Goal: Information Seeking & Learning: Learn about a topic

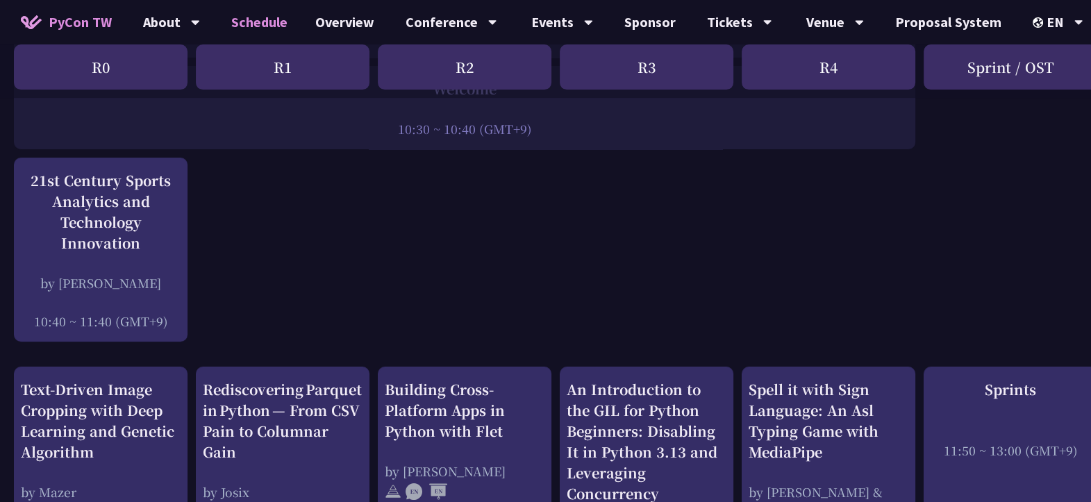
scroll to position [305, 0]
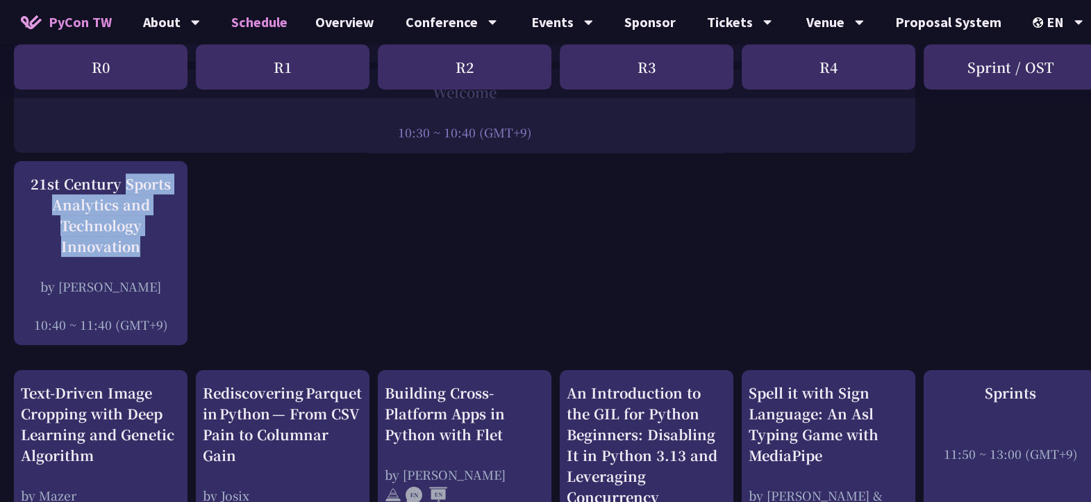
drag, startPoint x: 15, startPoint y: 179, endPoint x: 155, endPoint y: 266, distance: 164.4
click at [155, 266] on div "21st Century Sports Analytics and Technology Innovation by [PERSON_NAME] 10:40 …" at bounding box center [101, 253] width 174 height 184
copy div "21st Century Sports Analytics and Technology Innovation"
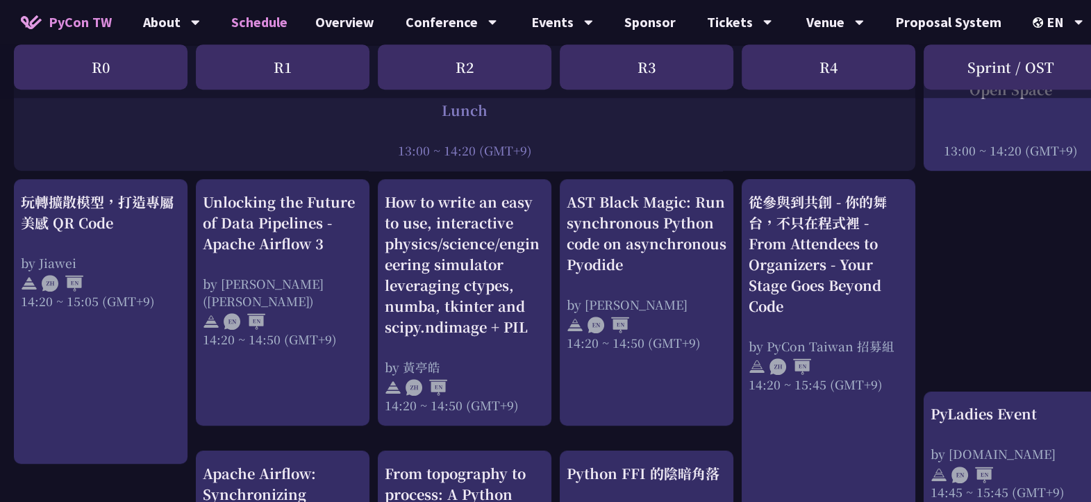
scroll to position [1126, 0]
drag, startPoint x: 562, startPoint y: 187, endPoint x: 646, endPoint y: 243, distance: 101.1
click at [646, 243] on div "AST Black Magic: Run synchronous Python code on asynchronous Pyodide by Yuichir…" at bounding box center [647, 301] width 174 height 247
copy div "AST Black Magic: Run synchronous Python code on asynchronous Pyodide"
click at [740, 156] on div "Lunch 13:00 ~ 14:20 (GMT+9)" at bounding box center [465, 106] width 902 height 125
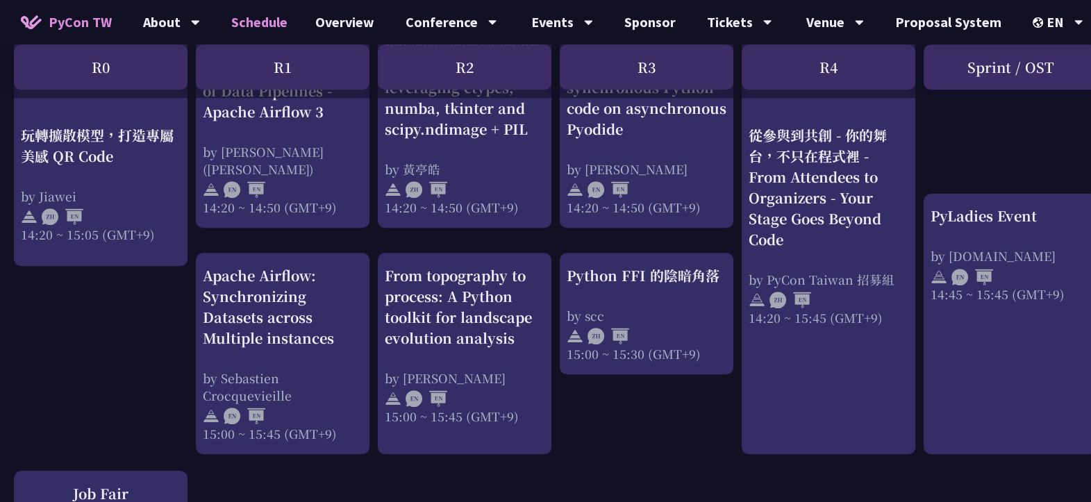
scroll to position [1327, 0]
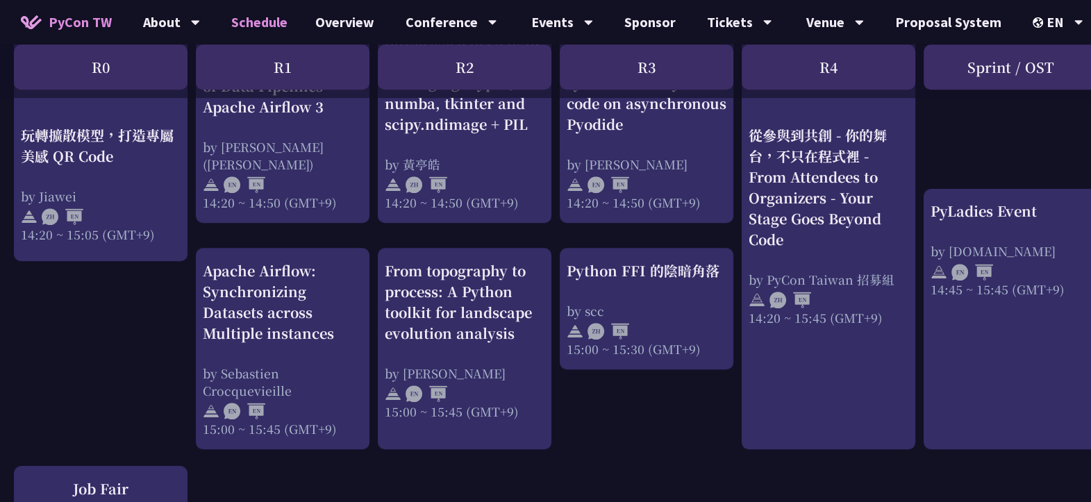
drag, startPoint x: 382, startPoint y: 253, endPoint x: 515, endPoint y: 329, distance: 153.1
click at [515, 329] on div "From topography to process: A Python toolkit for landscape evolution analysis b…" at bounding box center [465, 348] width 174 height 201
copy div "From topography to process: A Python toolkit for landscape evolution analysis"
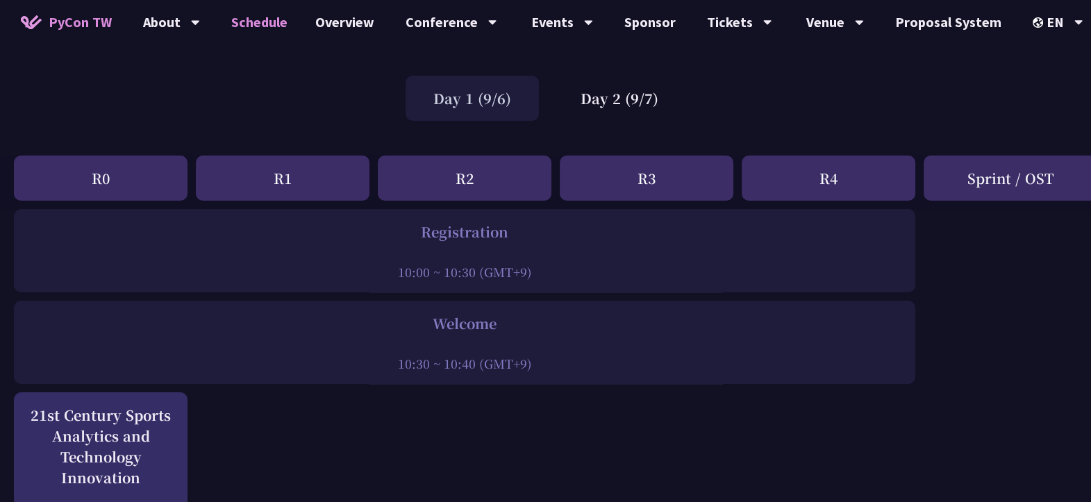
scroll to position [0, 0]
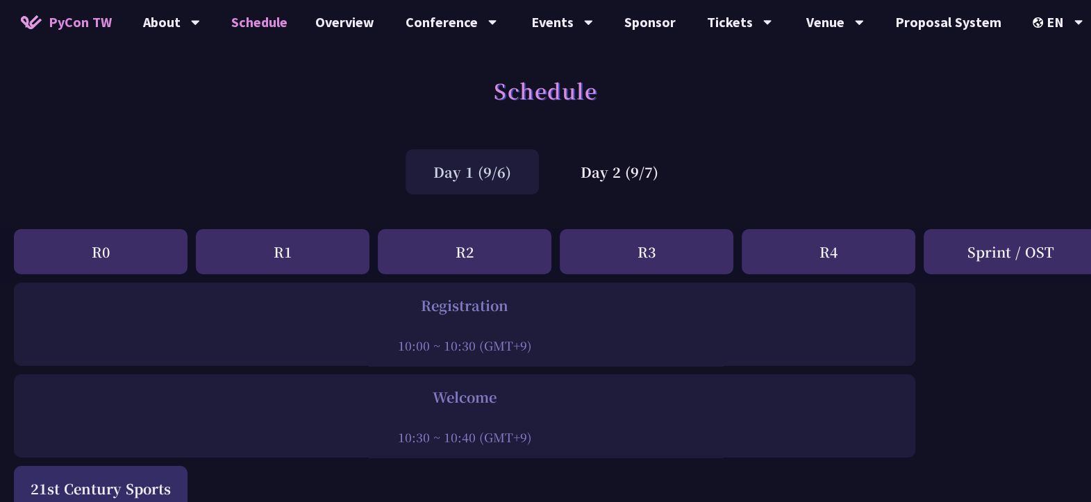
click at [629, 165] on div "Day 2 (9/7)" at bounding box center [619, 171] width 133 height 45
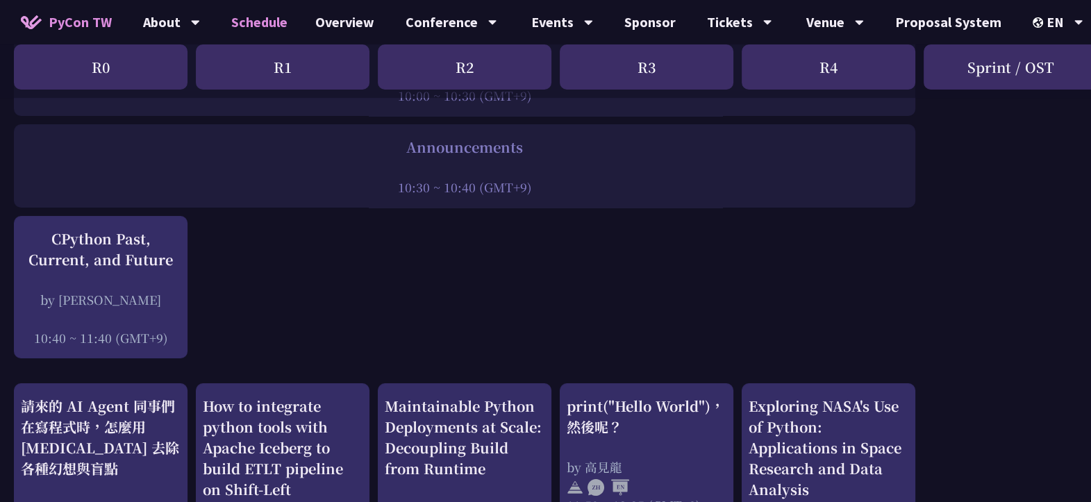
scroll to position [253, 0]
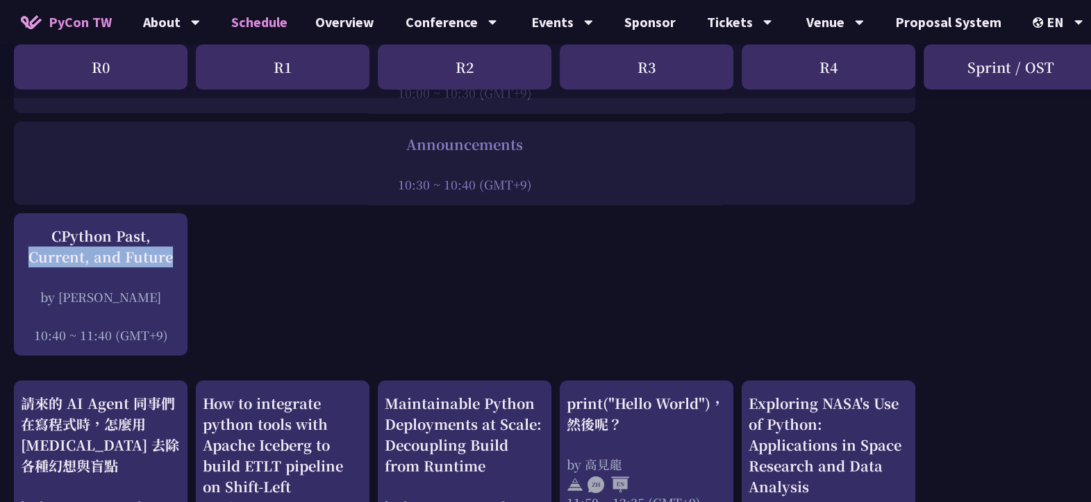
drag, startPoint x: 238, startPoint y: 267, endPoint x: 49, endPoint y: 239, distance: 190.4
copy div "CPython Past, Current, and Future"
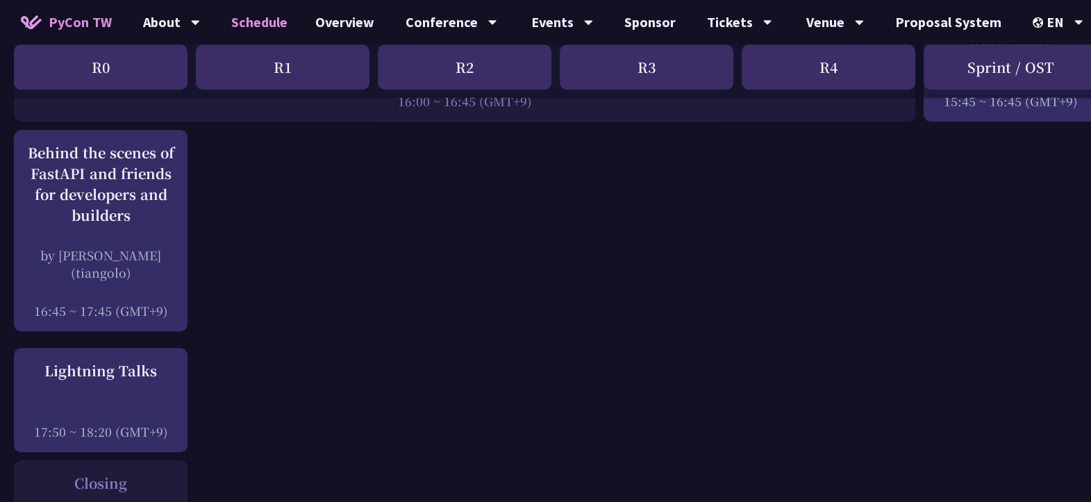
scroll to position [1790, 0]
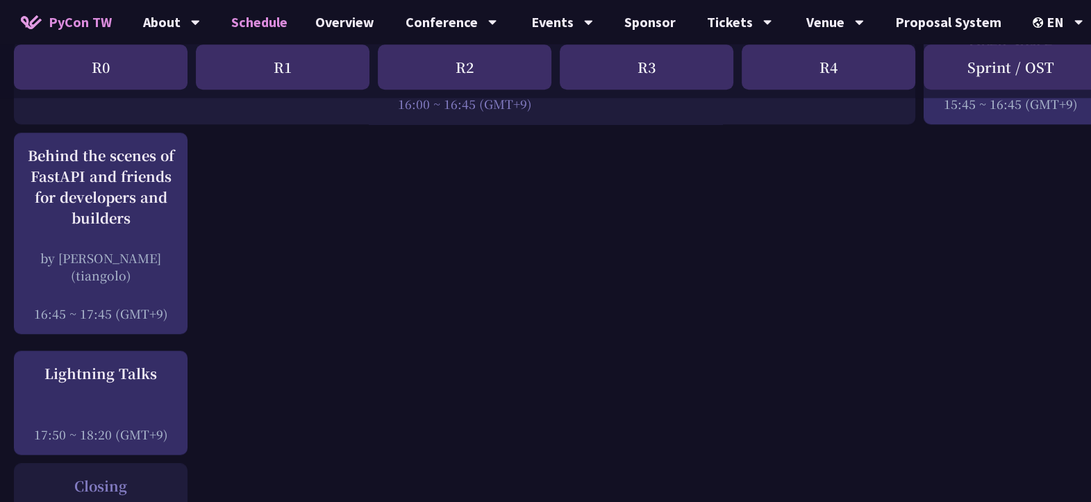
drag, startPoint x: 10, startPoint y: 146, endPoint x: 149, endPoint y: 222, distance: 158.2
copy div "Behind the scenes of FastAPI and friends for developers and builders"
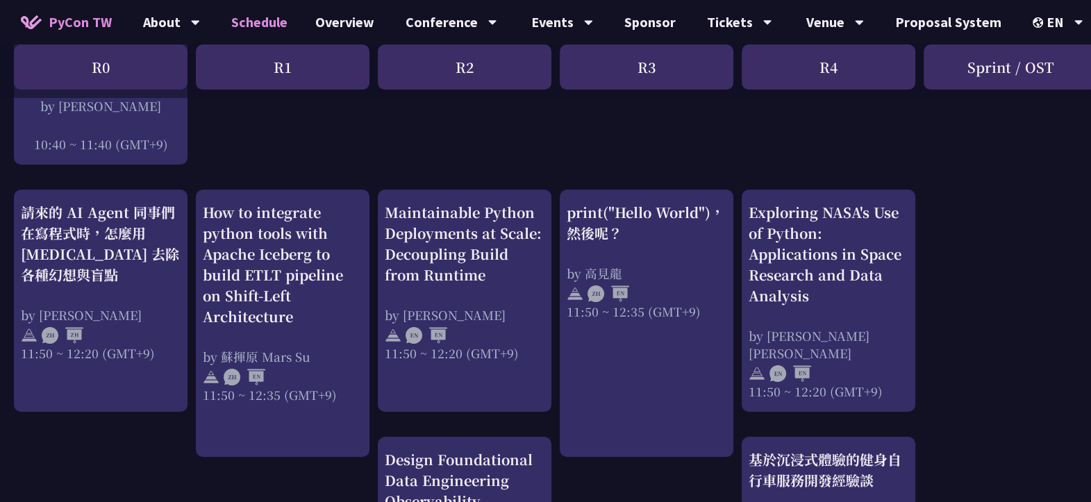
scroll to position [490, 0]
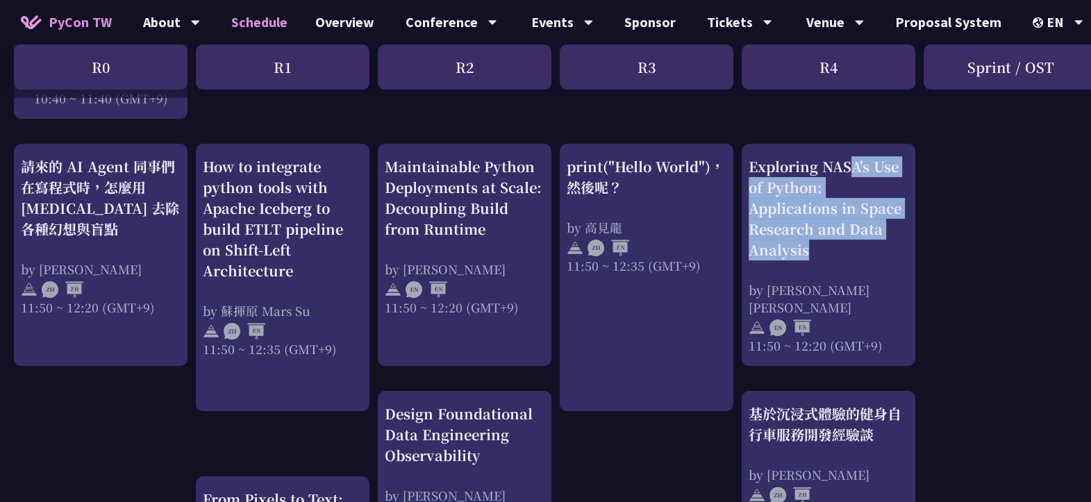
drag, startPoint x: 745, startPoint y: 165, endPoint x: 840, endPoint y: 260, distance: 135.1
click at [840, 260] on div "Exploring NASA's Use of Python: Applications in Space Research and Data Analysi…" at bounding box center [829, 255] width 174 height 222
copy div "Exploring NASA's Use of Python: Applications in Space Research and Data Analysis"
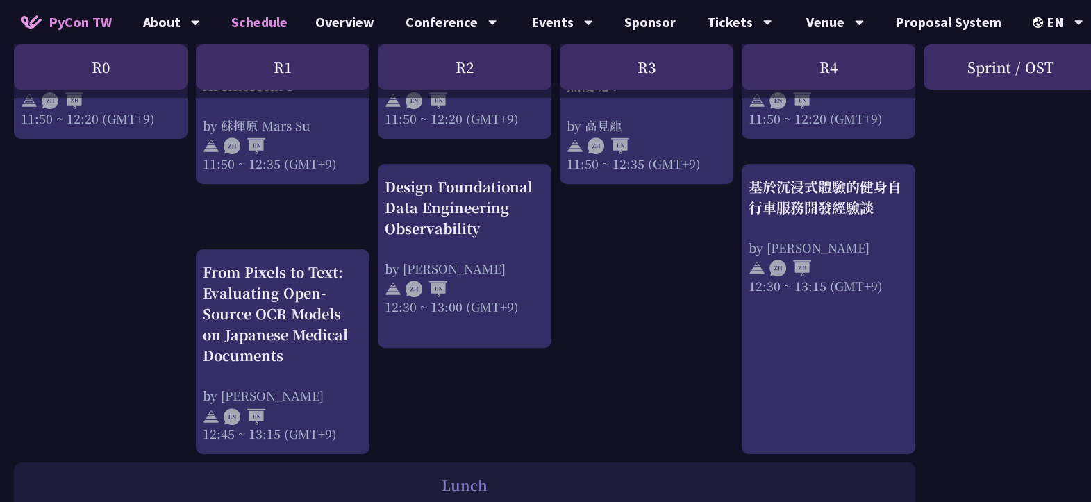
scroll to position [715, 0]
drag, startPoint x: 185, startPoint y: 263, endPoint x: 313, endPoint y: 358, distance: 158.4
copy div "From Pixels to Text: Evaluating Open-Source OCR Models on Japanese Medical Docu…"
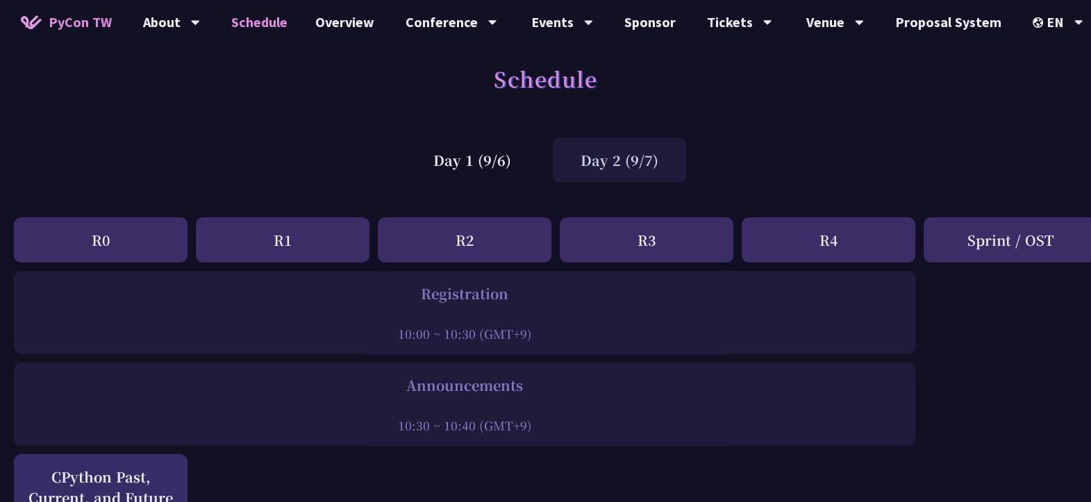
scroll to position [0, 0]
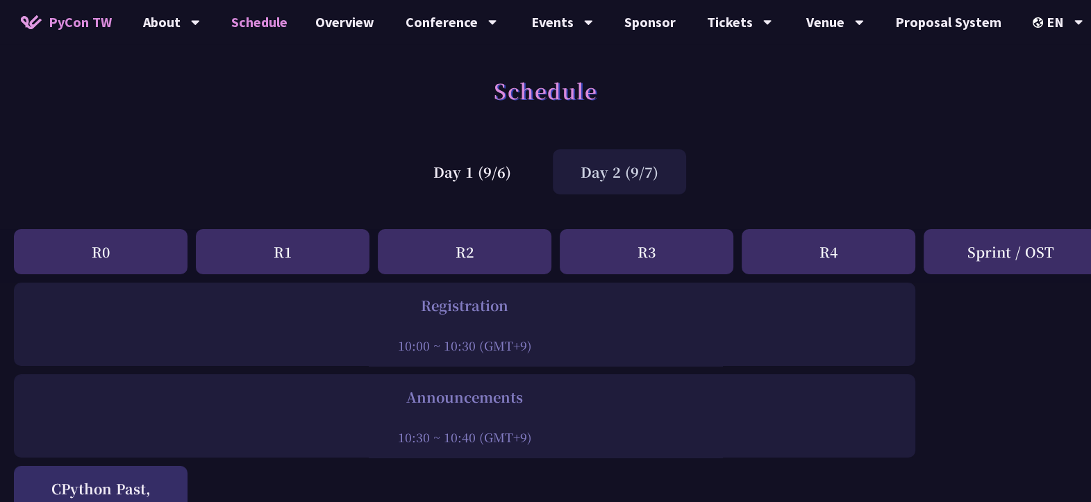
click at [472, 181] on div "Day 1 (9/6)" at bounding box center [472, 171] width 133 height 45
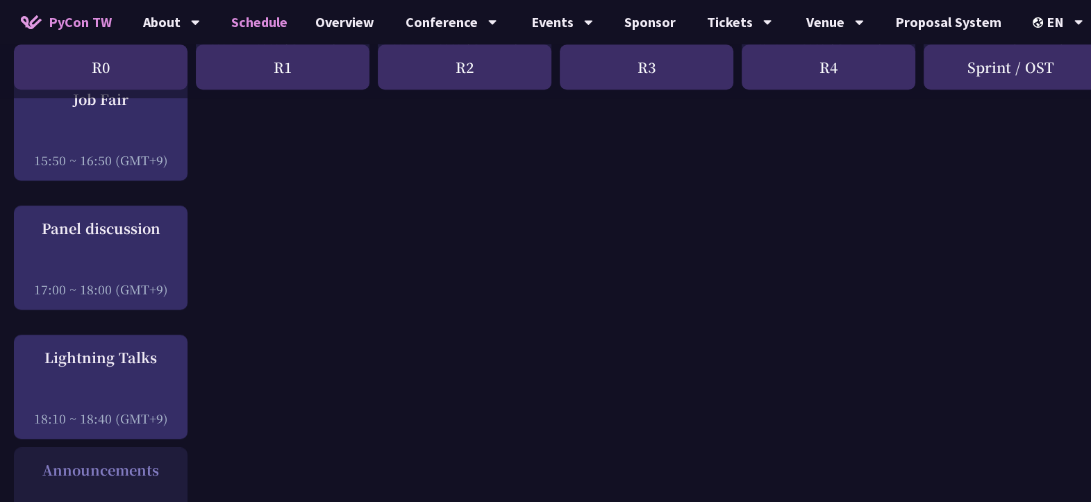
scroll to position [1703, 0]
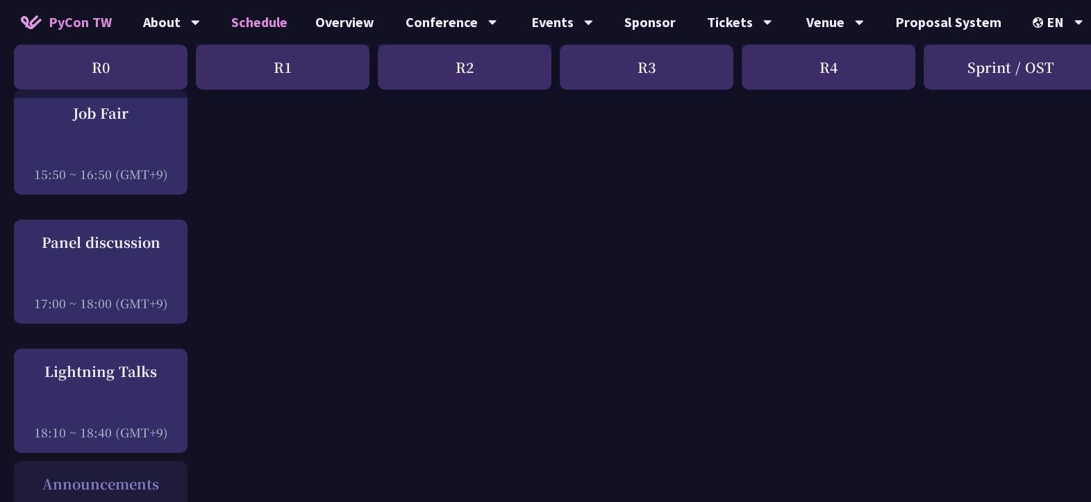
drag, startPoint x: 201, startPoint y: 236, endPoint x: 28, endPoint y: 244, distance: 173.8
drag, startPoint x: 17, startPoint y: 235, endPoint x: 170, endPoint y: 233, distance: 152.8
click at [170, 233] on div "Panel discussion 17:00 ~ 18:00 (GMT+9)" at bounding box center [101, 271] width 174 height 104
copy div "Panel discussion"
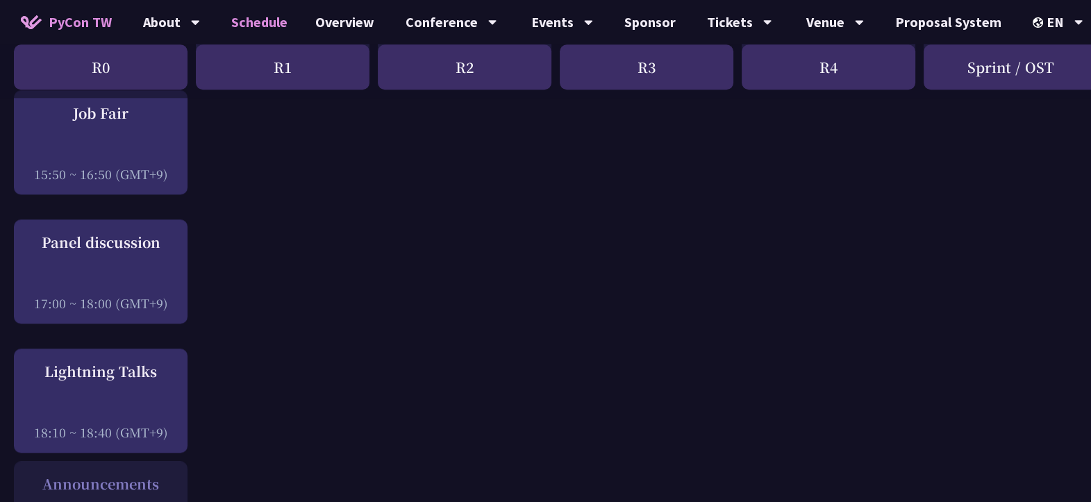
drag, startPoint x: 236, startPoint y: 345, endPoint x: 31, endPoint y: 362, distance: 205.6
copy div "Lightning Talks"
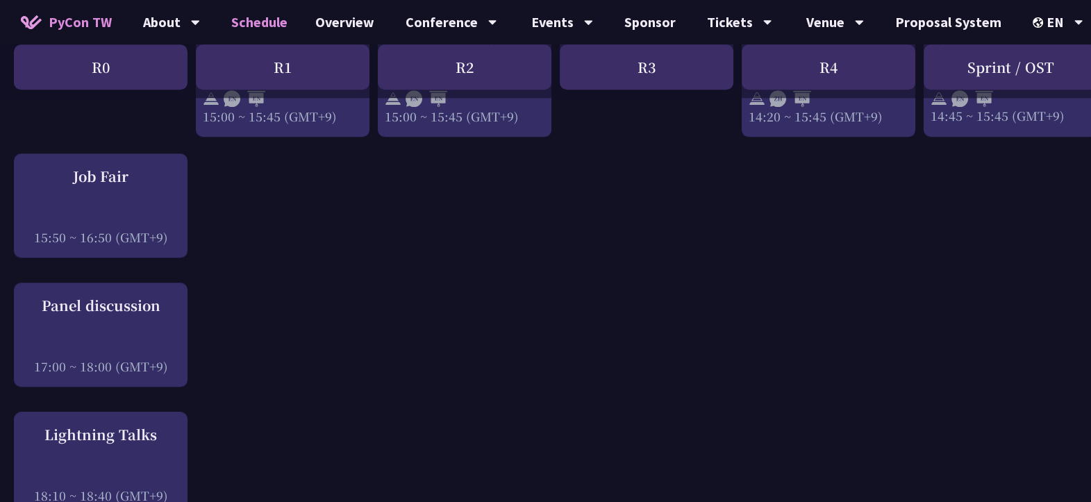
scroll to position [1634, 0]
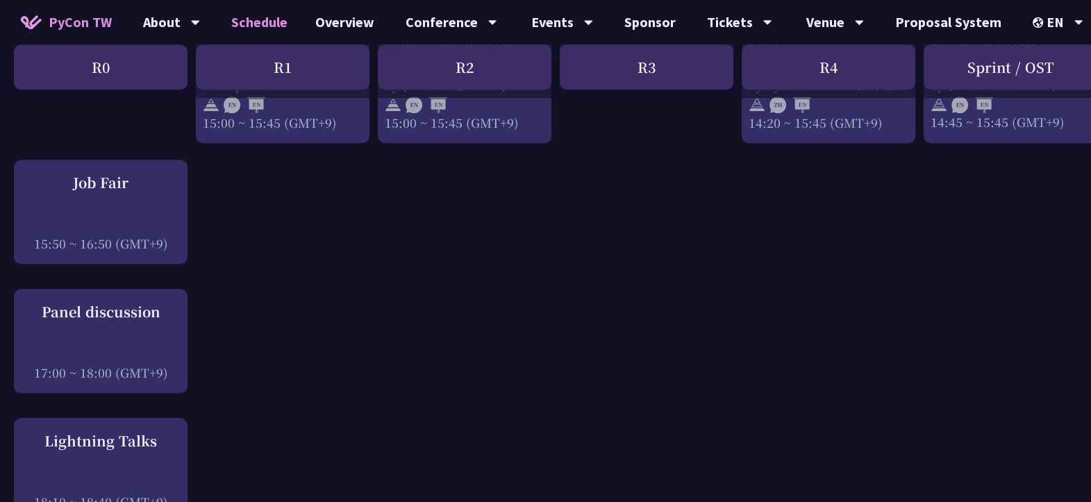
click at [140, 309] on div "Panel discussion" at bounding box center [101, 311] width 160 height 21
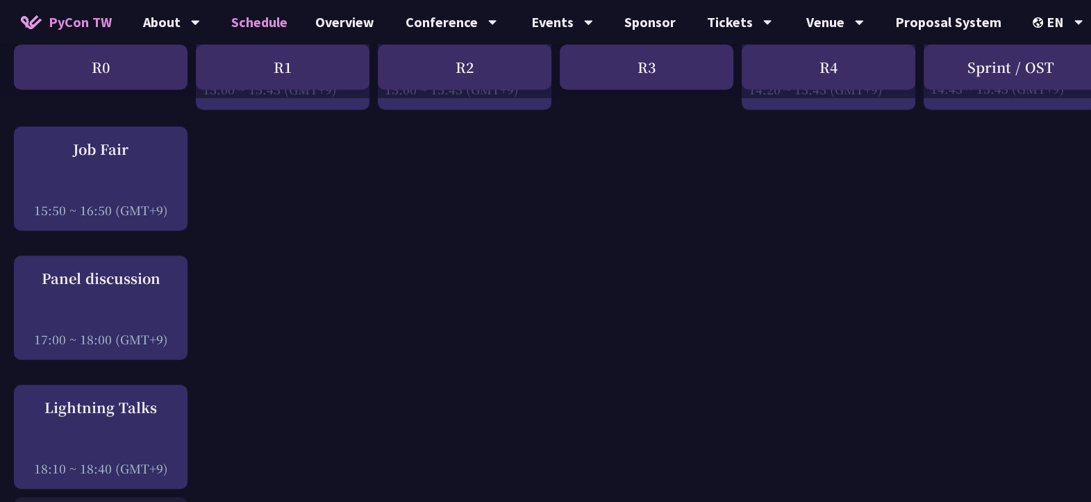
click at [115, 397] on div "Lightning Talks" at bounding box center [101, 407] width 160 height 21
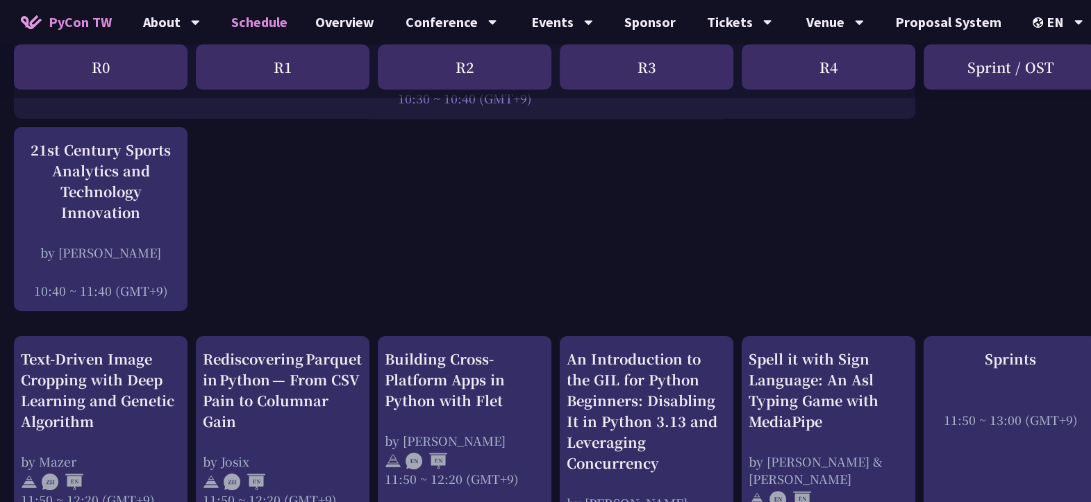
scroll to position [481, 0]
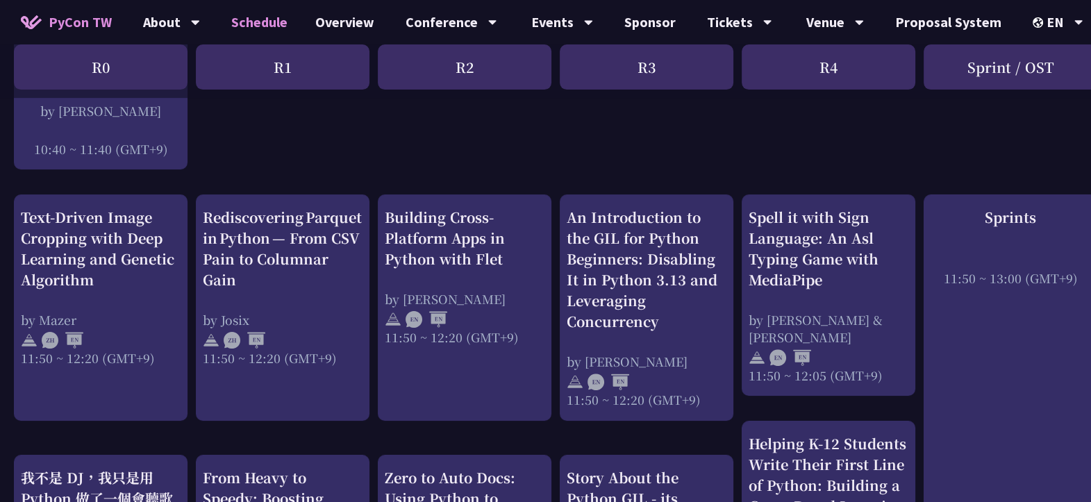
drag, startPoint x: 0, startPoint y: 207, endPoint x: 124, endPoint y: 279, distance: 143.8
copy div "Text-Driven Image Cropping with Deep Learning and Genetic Algorithm"
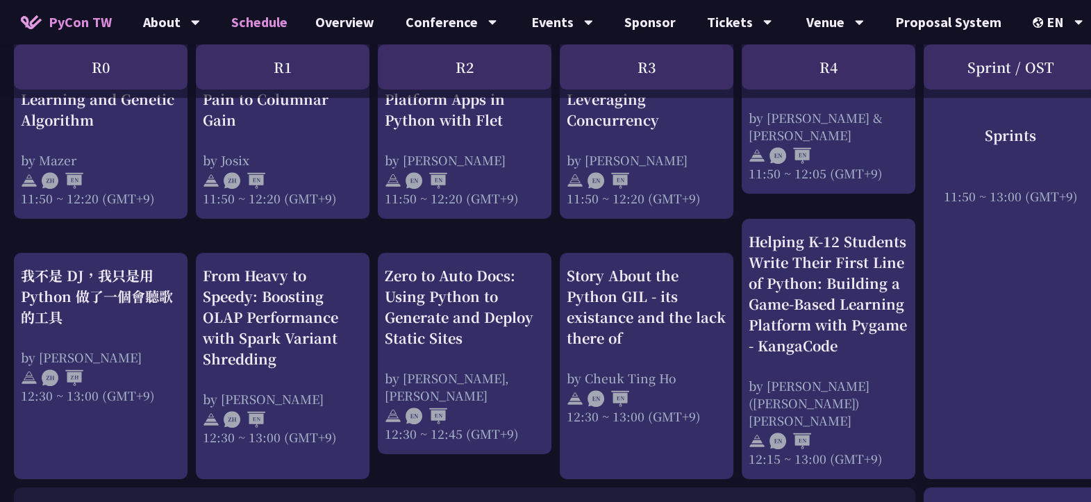
scroll to position [682, 0]
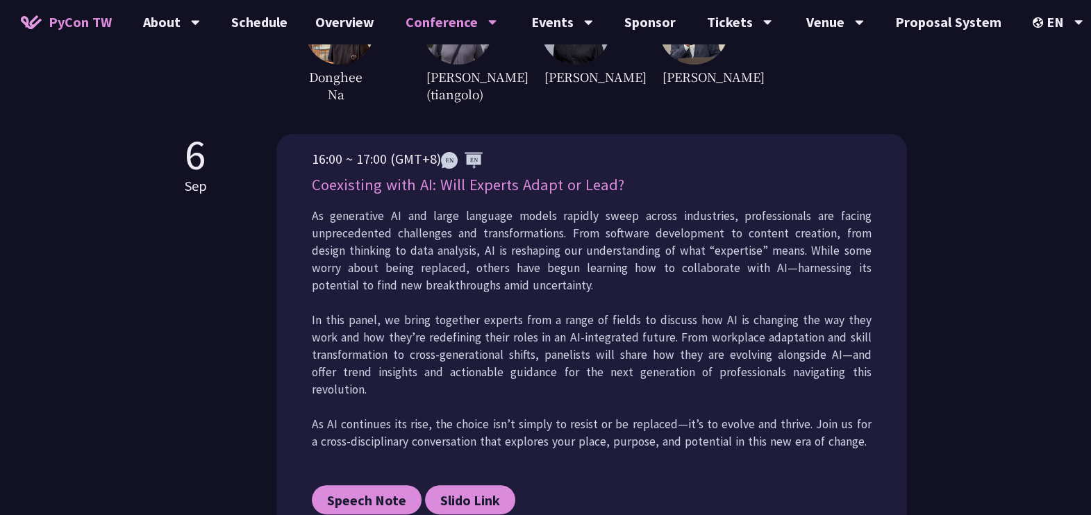
scroll to position [621, 0]
